Goal: Contribute content

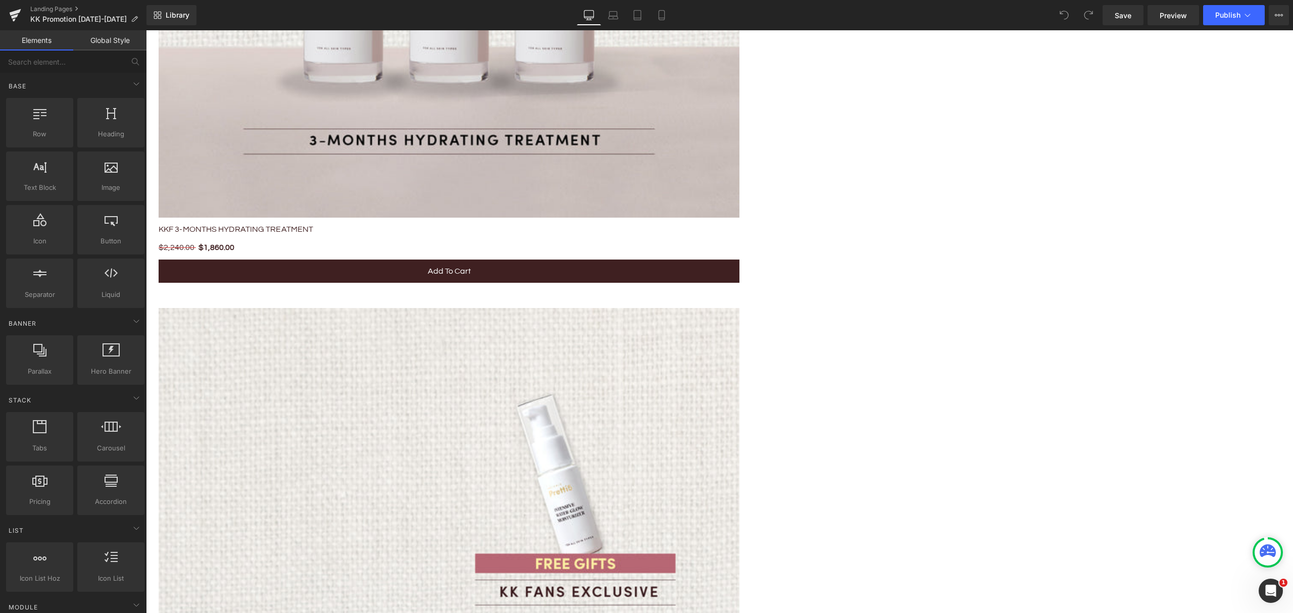
scroll to position [1952, 0]
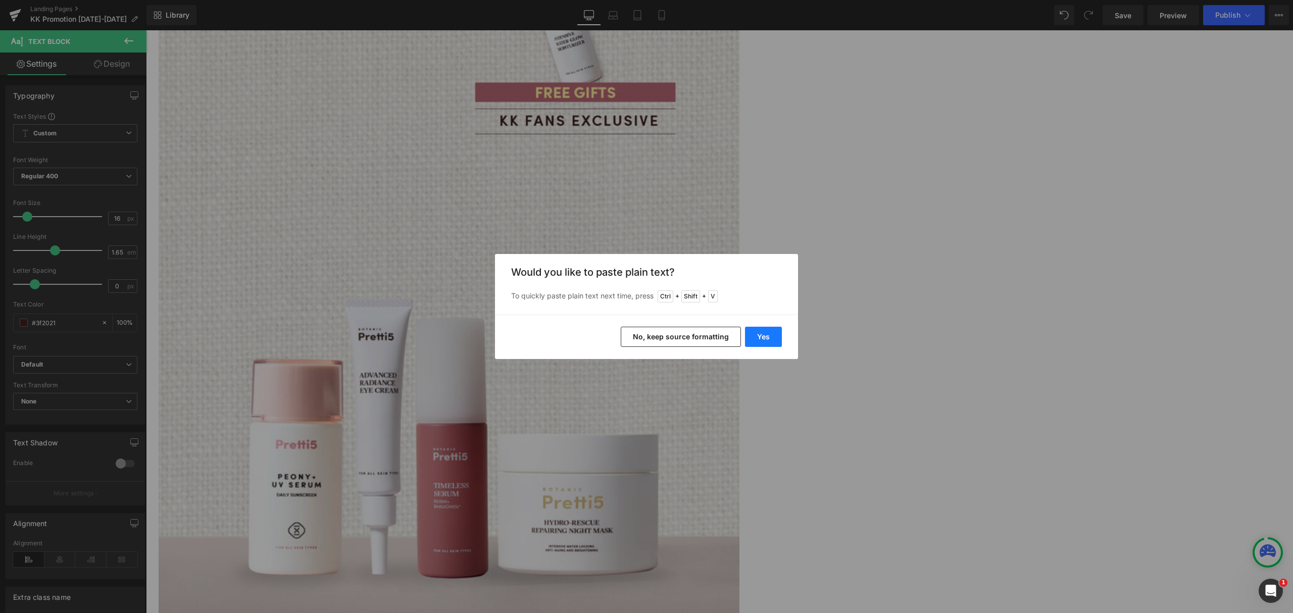
drag, startPoint x: 765, startPoint y: 336, endPoint x: 608, endPoint y: 300, distance: 161.2
click at [765, 336] on button "Yes" at bounding box center [763, 337] width 37 height 20
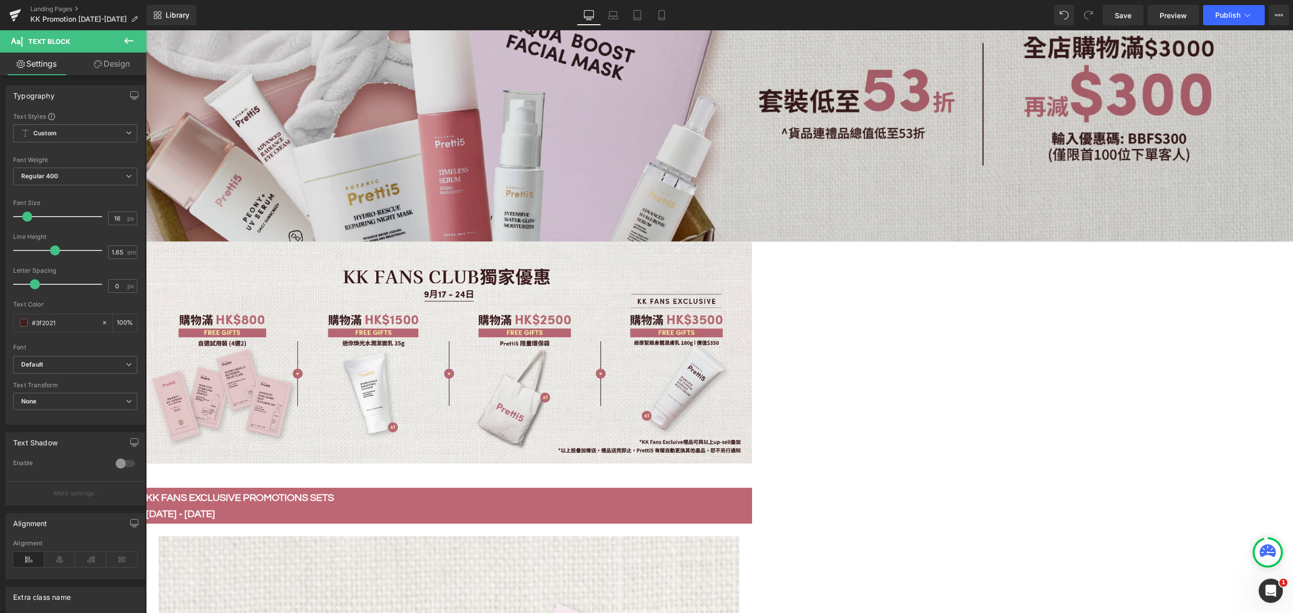
scroll to position [134, 0]
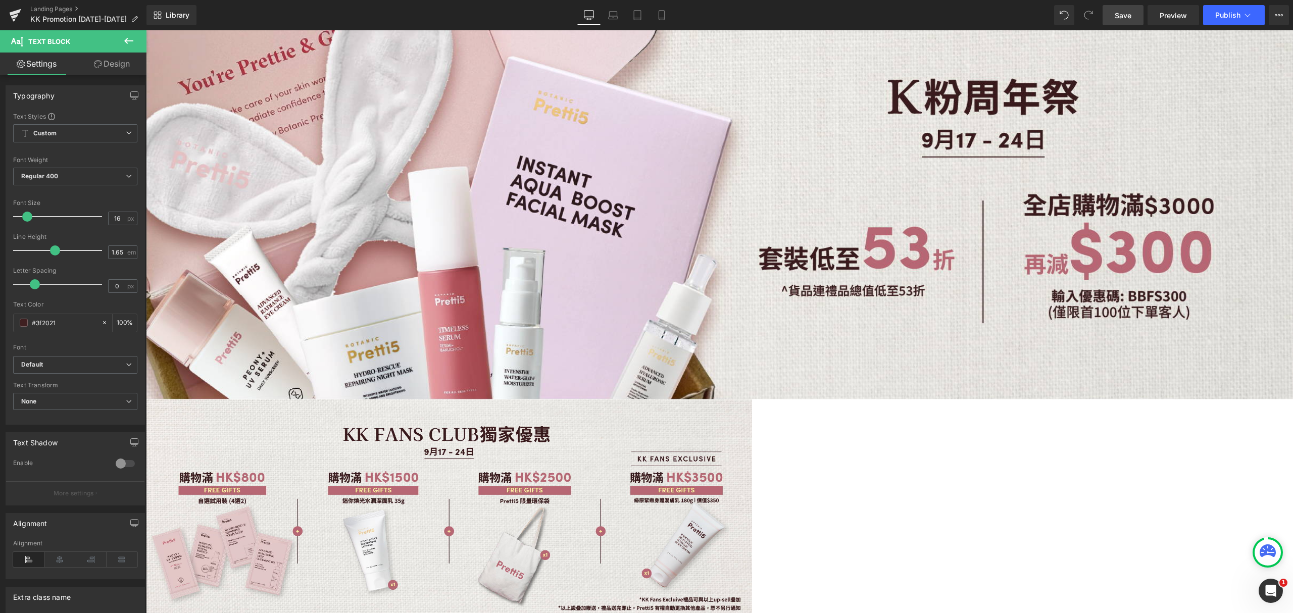
click at [1119, 11] on span "Save" at bounding box center [1123, 15] width 17 height 11
click at [1223, 19] on button "Publish" at bounding box center [1234, 15] width 62 height 20
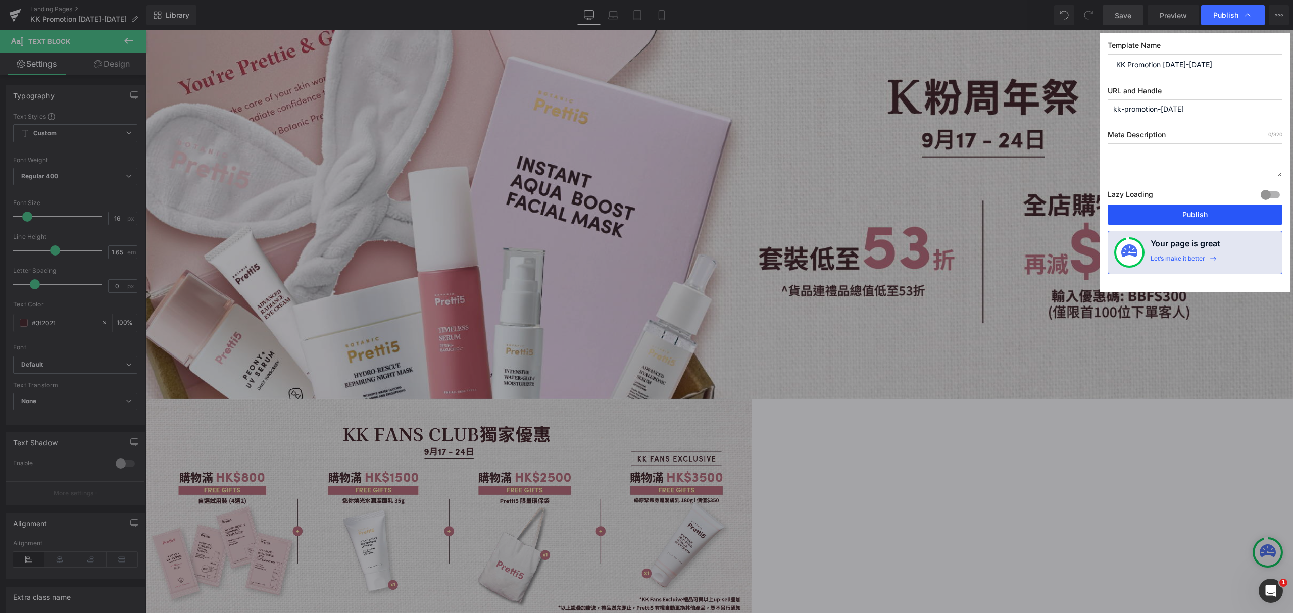
click at [1164, 209] on button "Publish" at bounding box center [1195, 215] width 175 height 20
